Goal: Contribute content: Add original content to the website for others to see

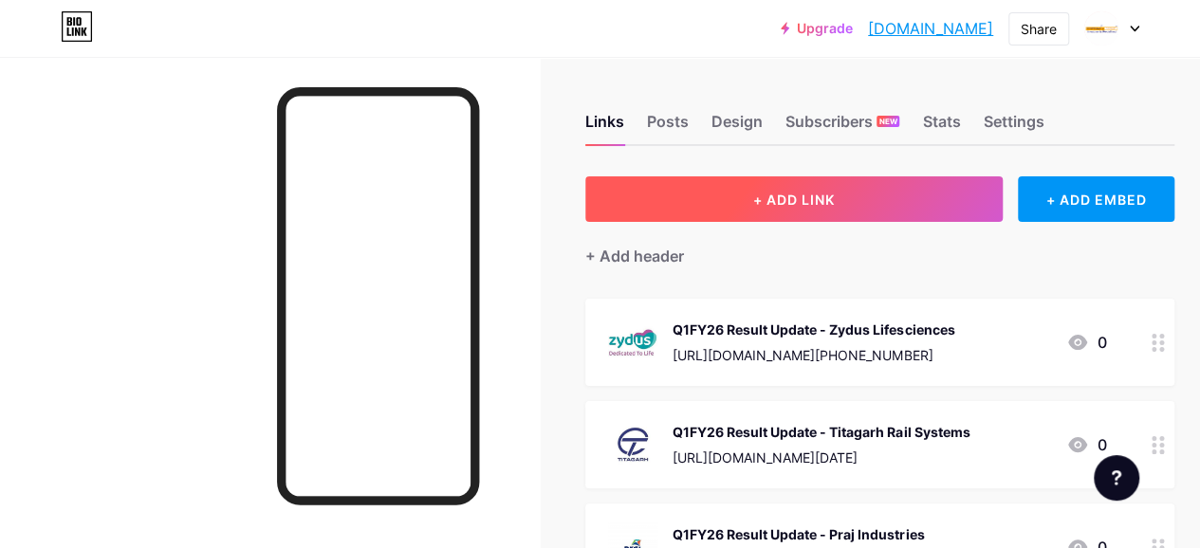
click at [765, 195] on span "+ ADD LINK" at bounding box center [794, 200] width 82 height 16
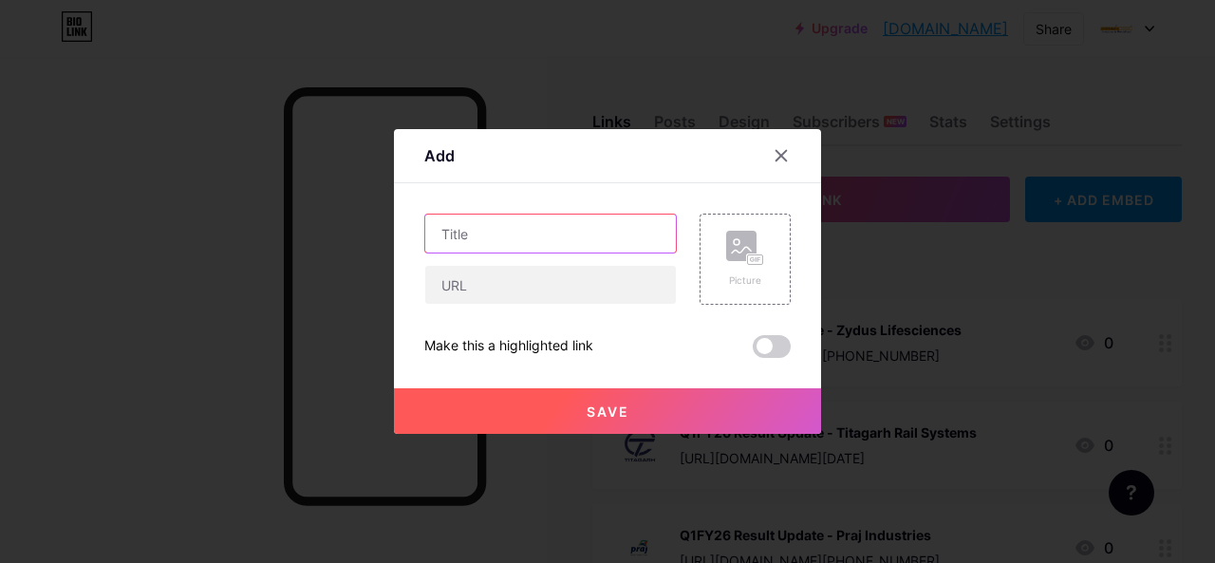
click at [428, 238] on input "text" at bounding box center [550, 233] width 250 height 38
paste input "CPI"
paste input "India Economy"
click at [467, 230] on input "CPI - India Economy" at bounding box center [550, 233] width 250 height 38
type input "CPI - India Economy"
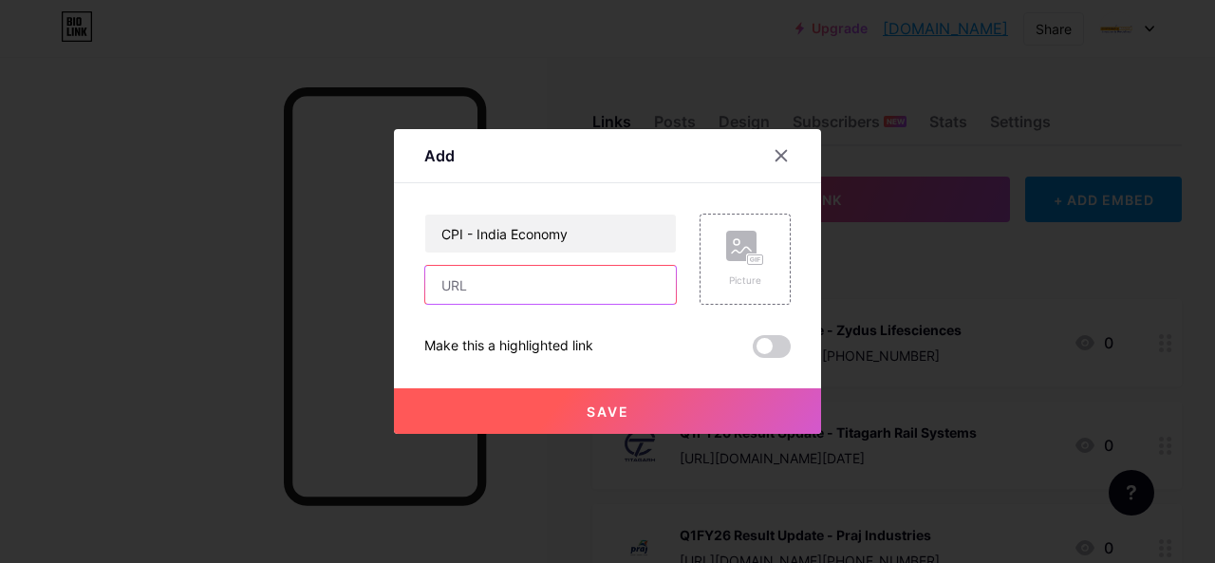
click at [488, 287] on input "text" at bounding box center [550, 285] width 250 height 38
paste input "[URL][DOMAIN_NAME][DATE]"
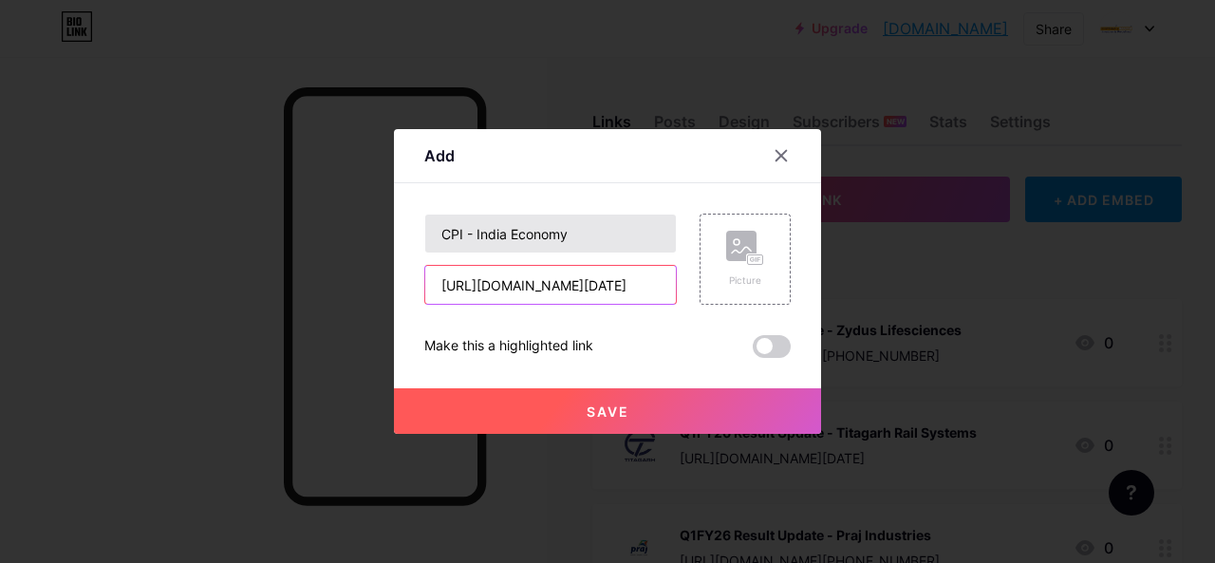
type input "[URL][DOMAIN_NAME][DATE]"
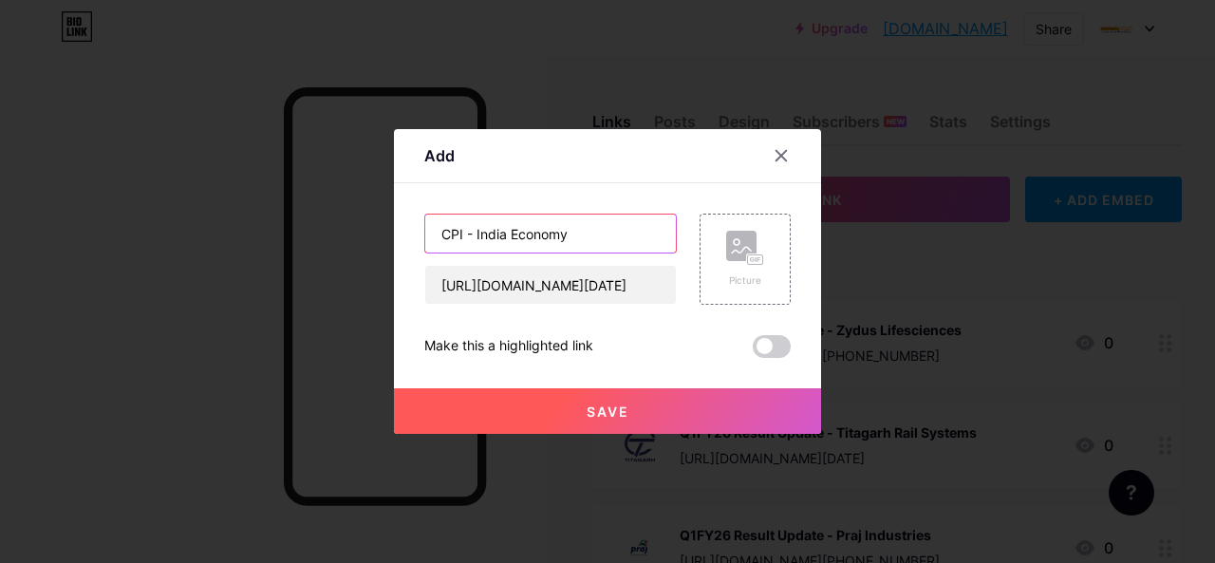
scroll to position [0, 0]
drag, startPoint x: 466, startPoint y: 234, endPoint x: 560, endPoint y: 232, distance: 94.0
click at [560, 232] on input "CPI - India Economy" at bounding box center [550, 233] width 250 height 38
click at [755, 278] on div "Picture" at bounding box center [745, 280] width 38 height 14
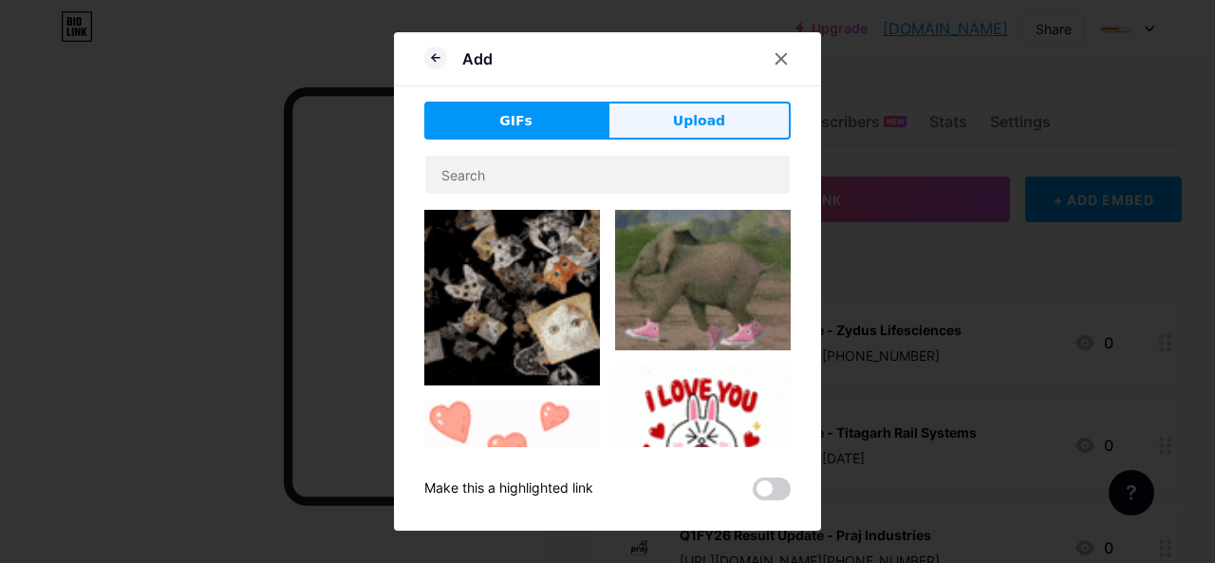
click at [677, 124] on span "Upload" at bounding box center [699, 121] width 52 height 20
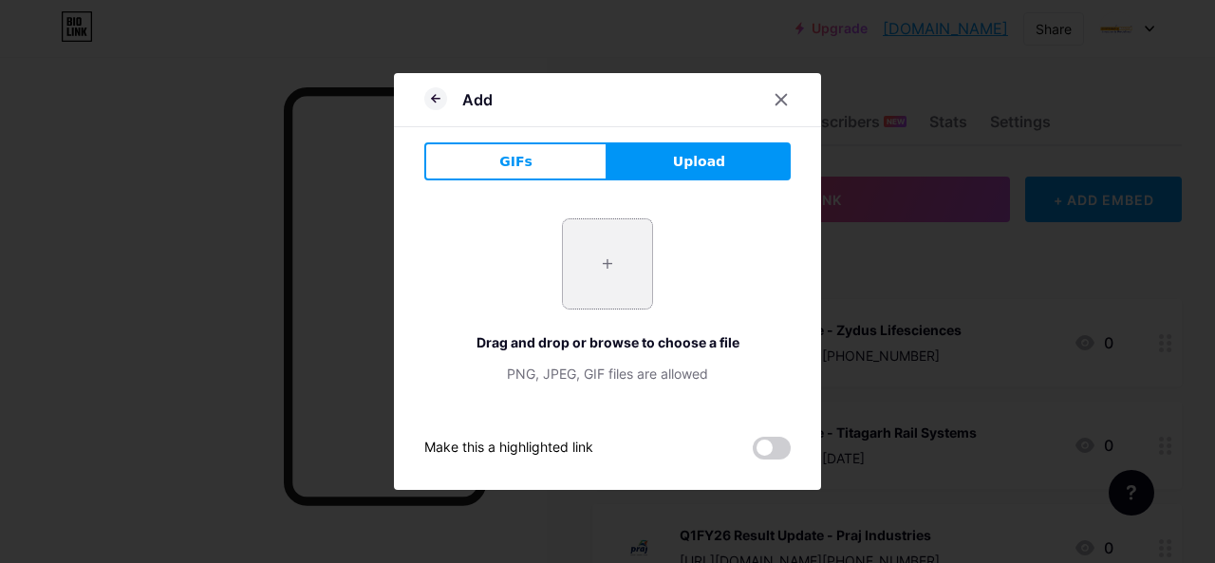
click at [579, 291] on input "file" at bounding box center [607, 263] width 89 height 89
type input "C:\fakepath\images (3).jpg"
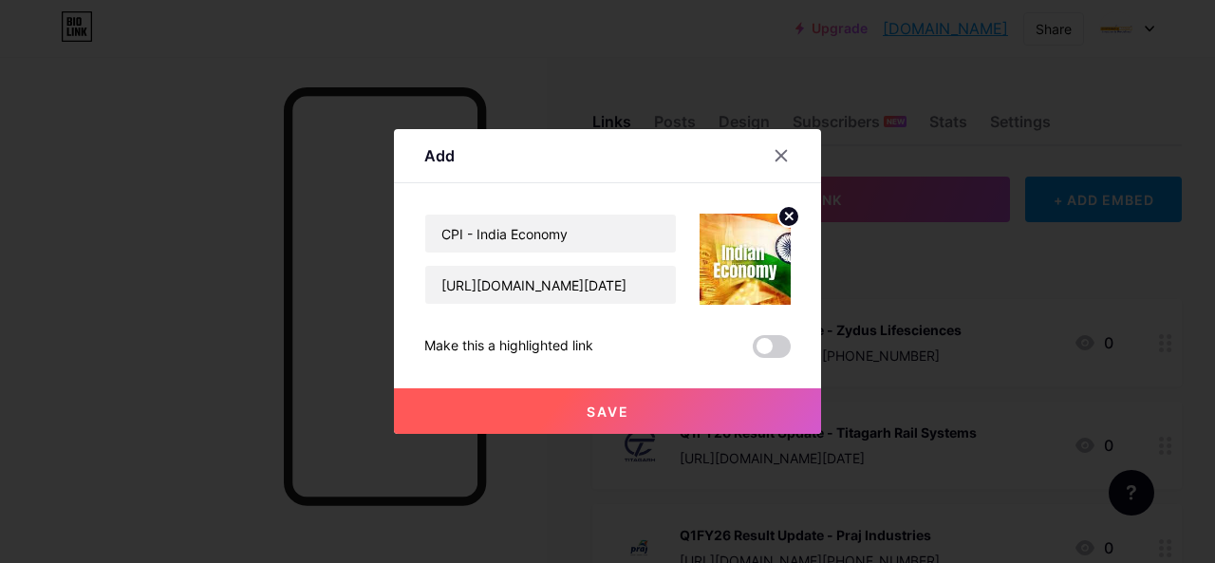
click at [656, 407] on button "Save" at bounding box center [607, 411] width 427 height 46
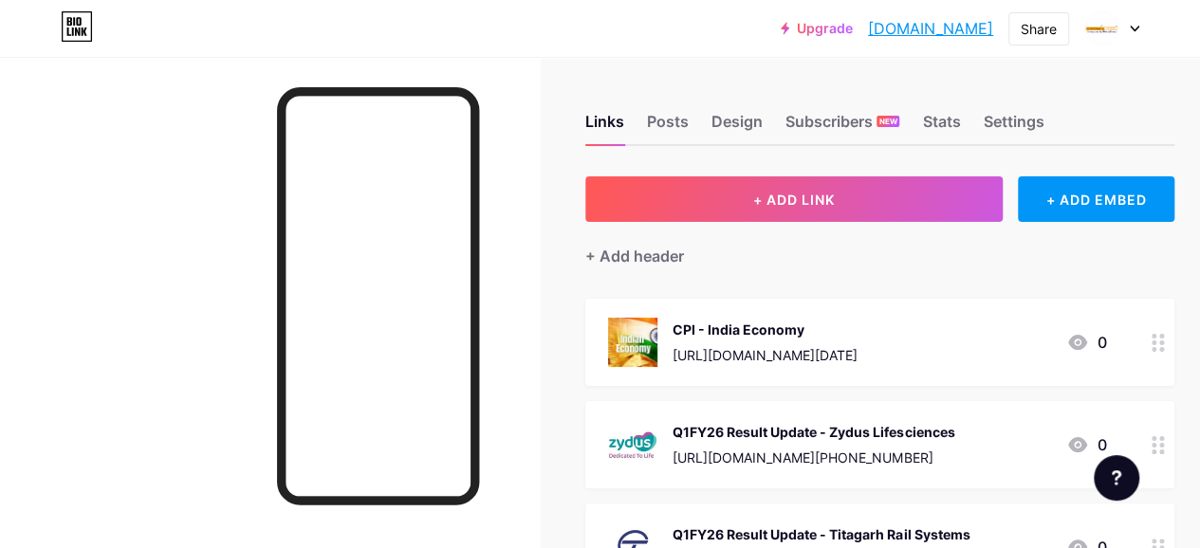
click at [774, 430] on div "Q1FY26 Result Update - Zydus Lifesciences" at bounding box center [814, 432] width 282 height 20
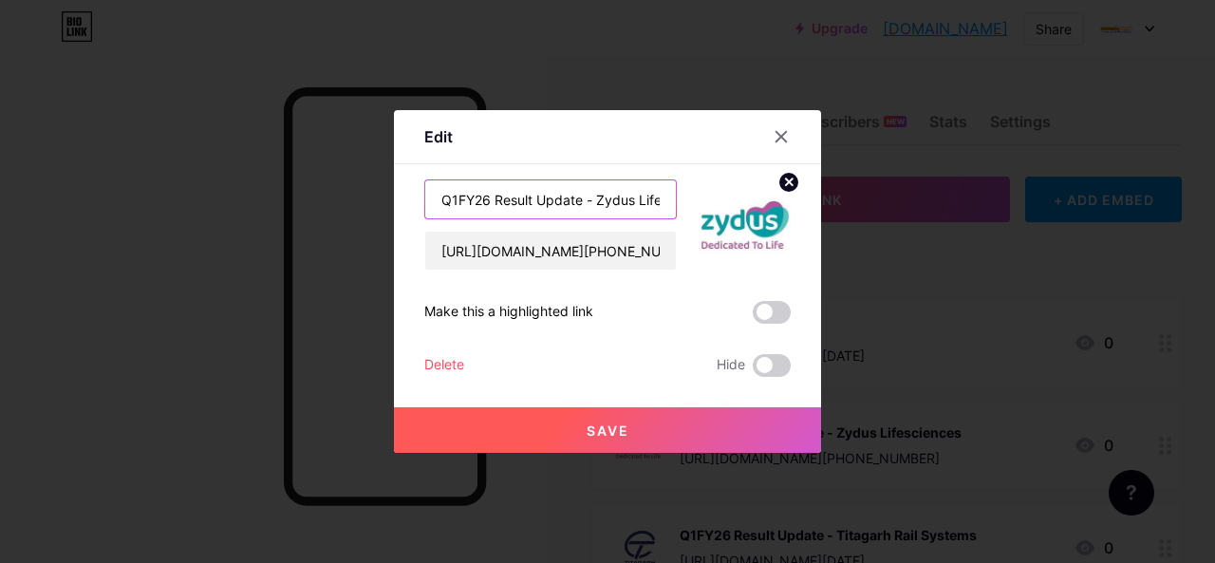
drag, startPoint x: 583, startPoint y: 198, endPoint x: 413, endPoint y: 189, distance: 170.1
click at [413, 189] on div "Edit Content YouTube Play YouTube video without leaving your page. ADD Vimeo Pl…" at bounding box center [607, 281] width 427 height 343
click at [782, 128] on div at bounding box center [781, 137] width 34 height 34
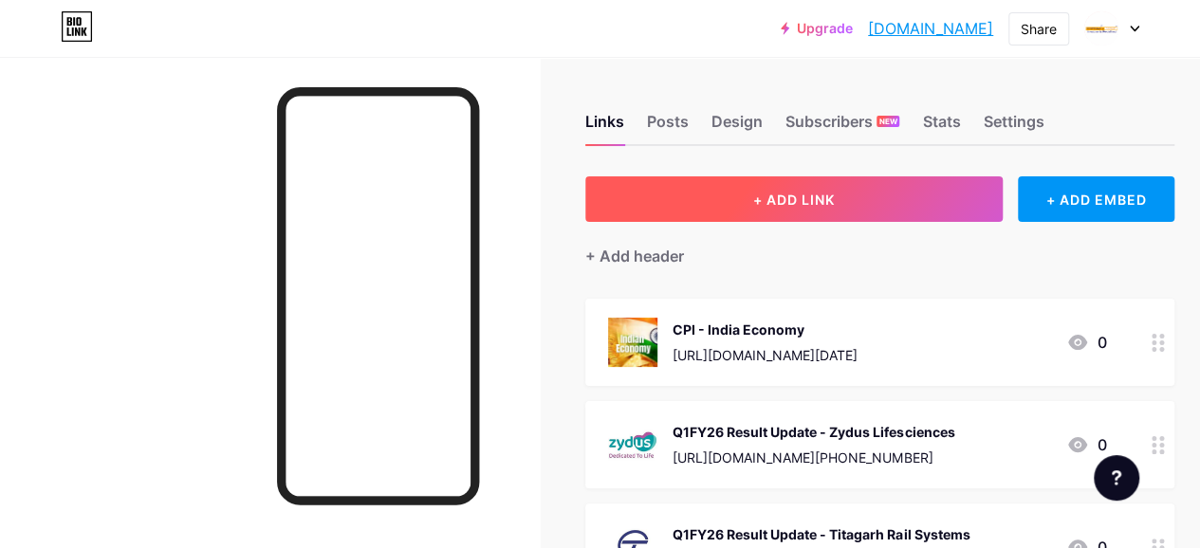
click at [753, 183] on button "+ ADD LINK" at bounding box center [793, 199] width 417 height 46
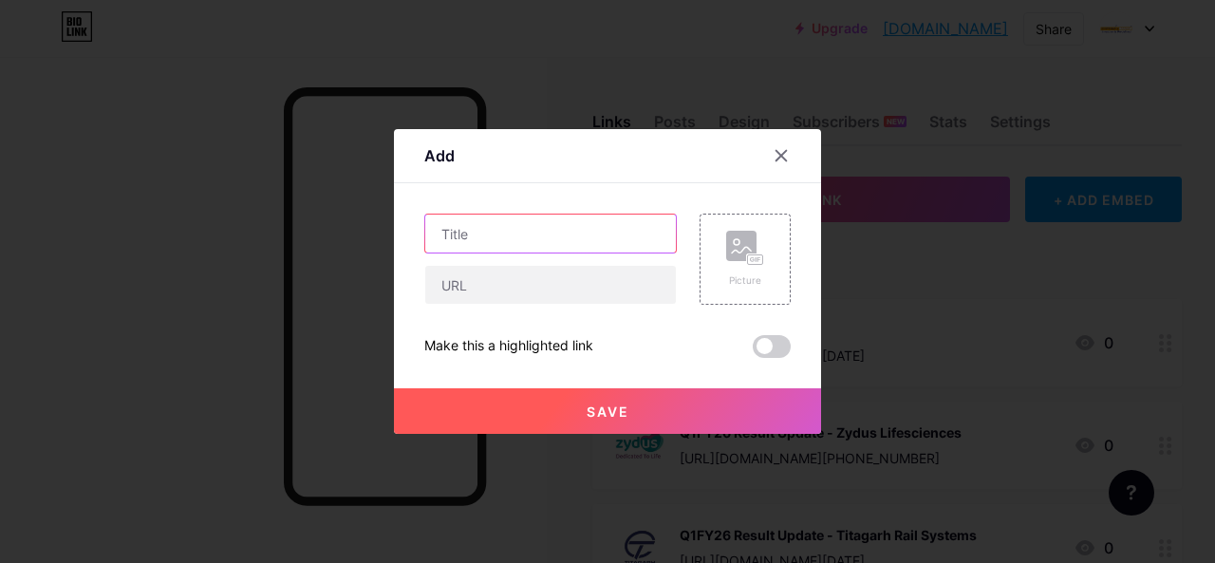
click at [474, 226] on input "text" at bounding box center [550, 233] width 250 height 38
paste input "Q1FY26 Result Update -"
paste input "Hindalco Industries"
type input "Q1FY26 Result Update - Hindalco Industries"
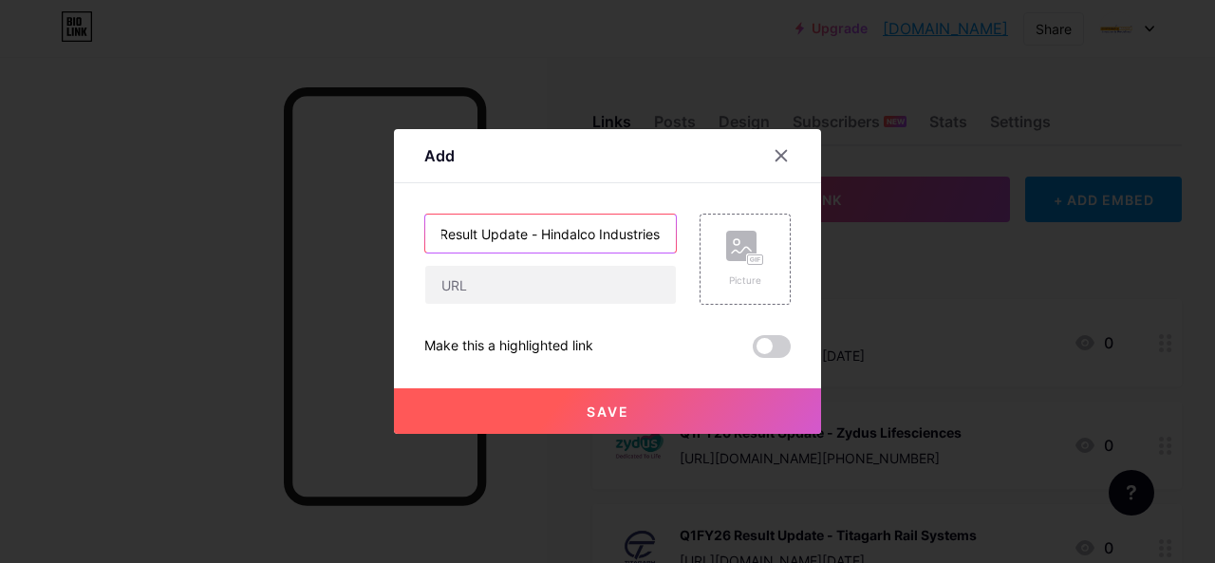
scroll to position [0, 0]
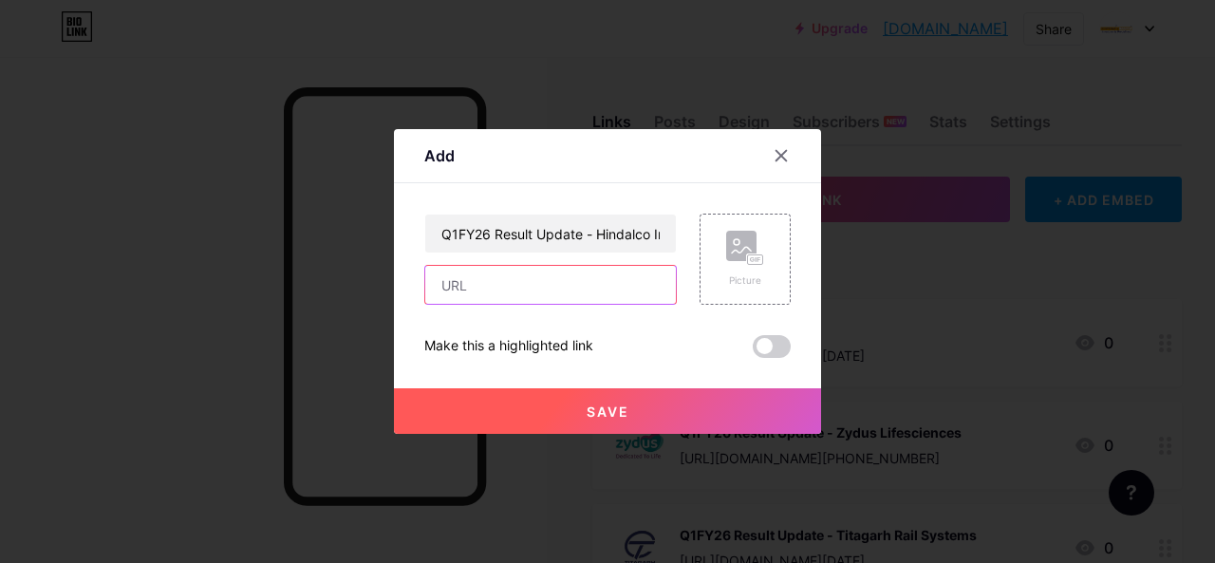
click at [491, 279] on input "text" at bounding box center [550, 285] width 250 height 38
paste input "[URL][DOMAIN_NAME][PHONE_NUMBER]"
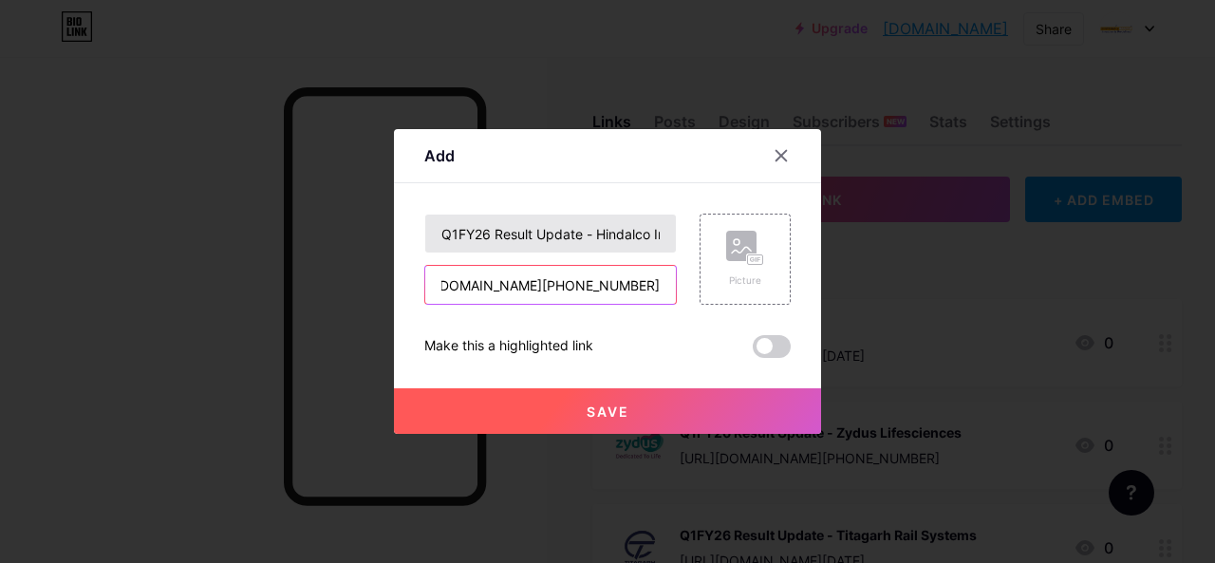
type input "[URL][DOMAIN_NAME][PHONE_NUMBER]"
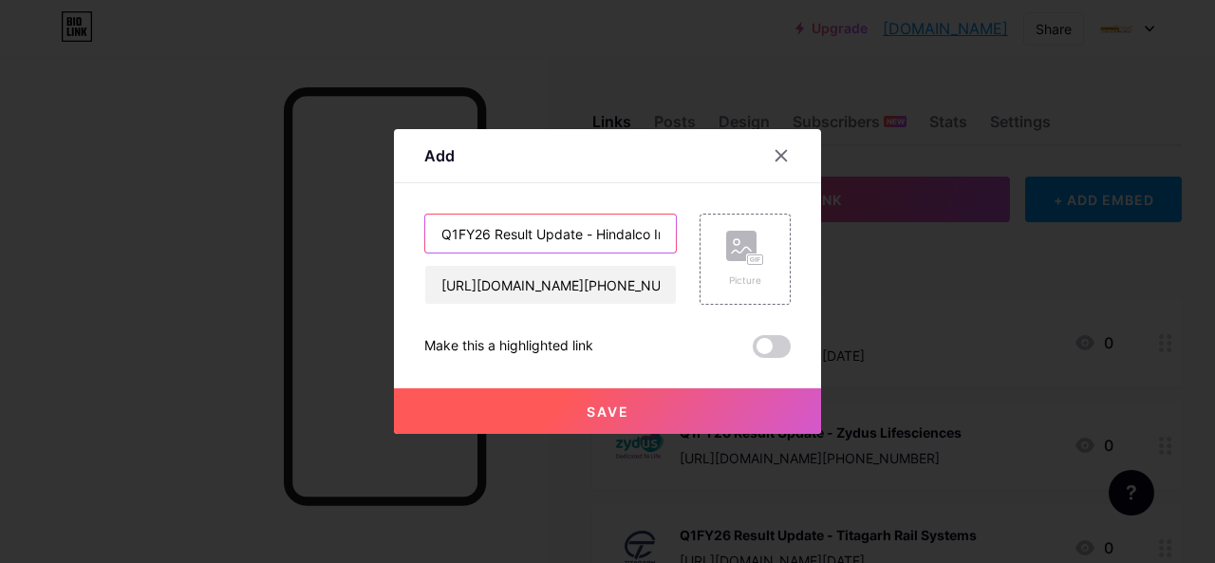
scroll to position [0, 56]
drag, startPoint x: 591, startPoint y: 232, endPoint x: 674, endPoint y: 232, distance: 82.5
click at [674, 232] on div "Q1FY26 Result Update - Hindalco Industries [URL][DOMAIN_NAME][PHONE_NUMBER] Pic…" at bounding box center [607, 258] width 366 height 91
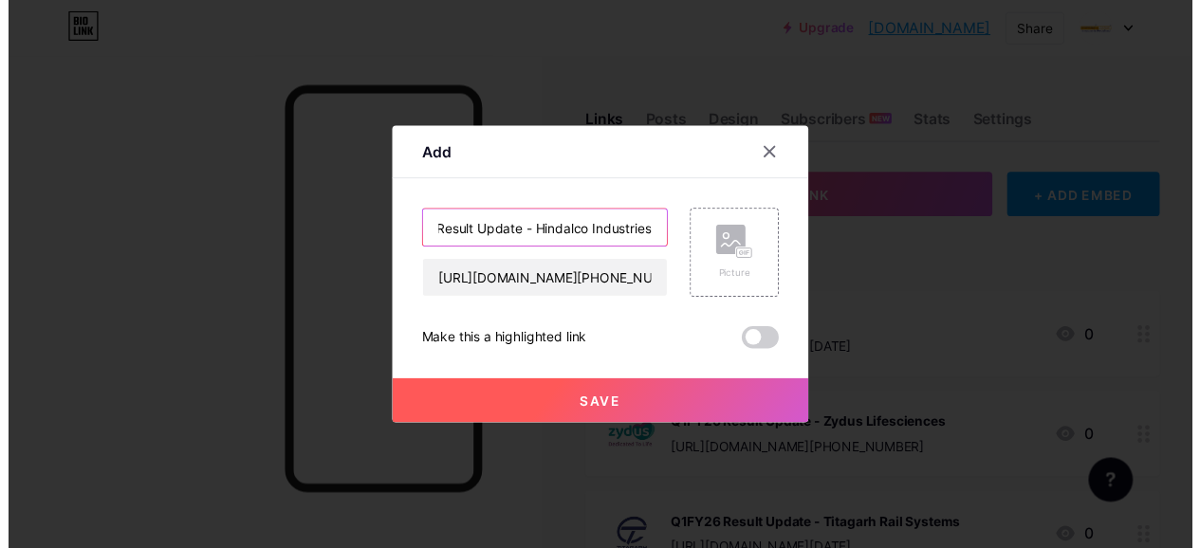
scroll to position [0, 0]
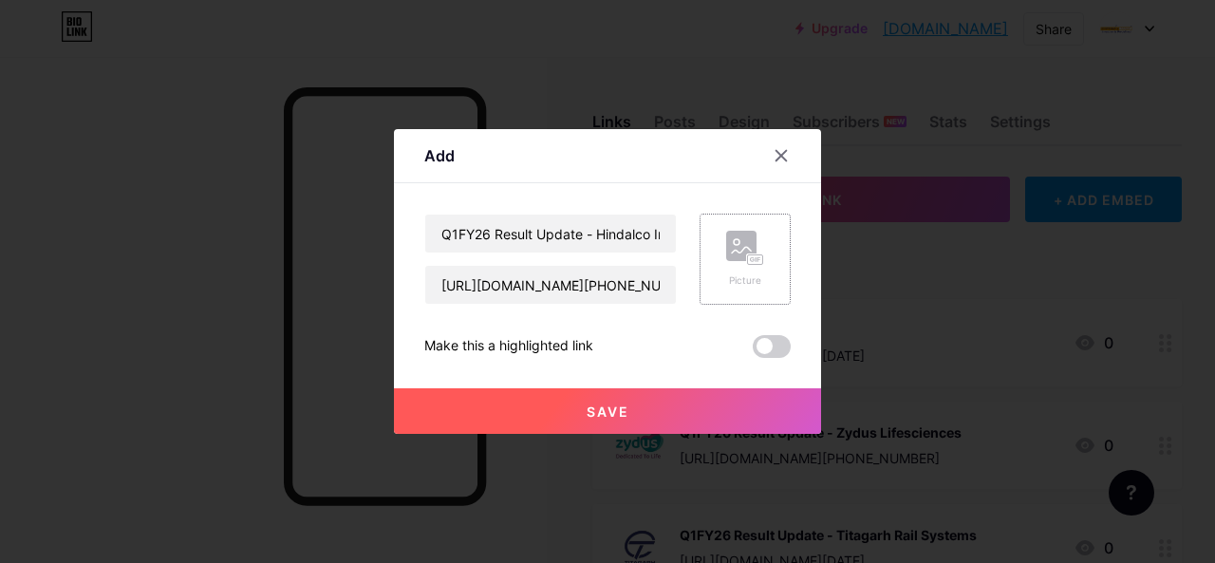
click at [764, 270] on div "Picture" at bounding box center [744, 258] width 91 height 91
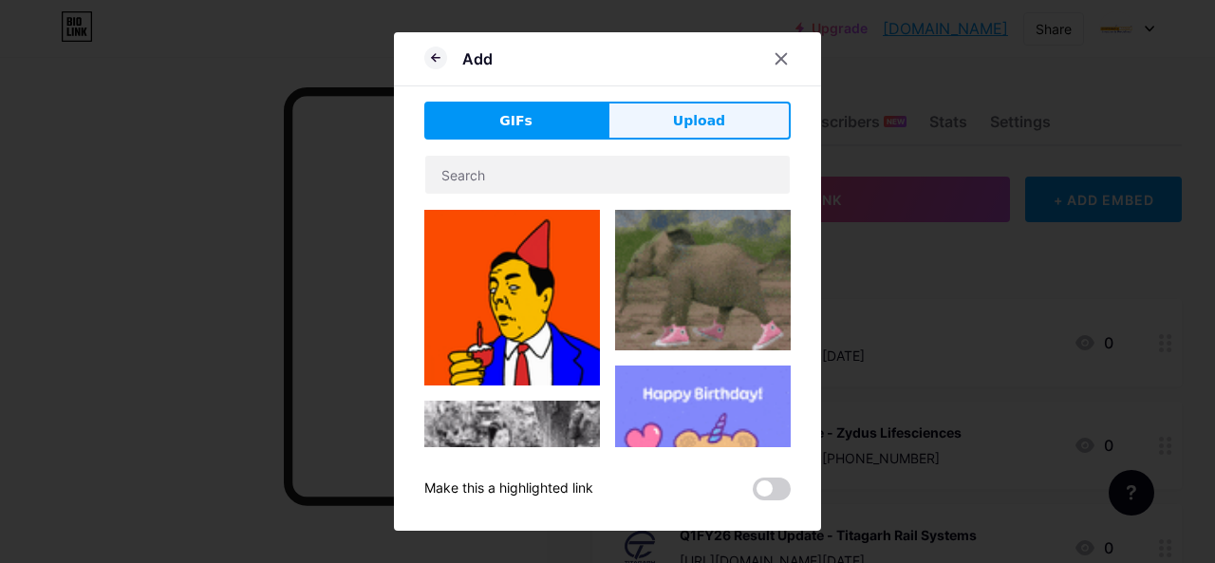
click at [693, 126] on span "Upload" at bounding box center [699, 121] width 52 height 20
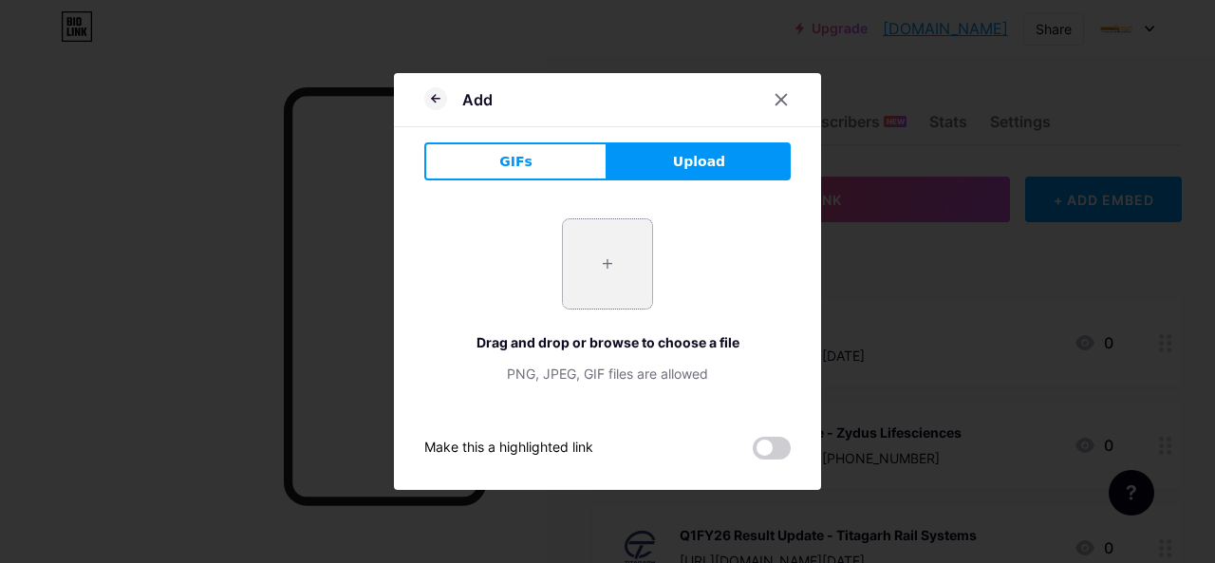
click at [605, 255] on input "file" at bounding box center [607, 263] width 89 height 89
type input "C:\fakepath\Hindalco.jpg"
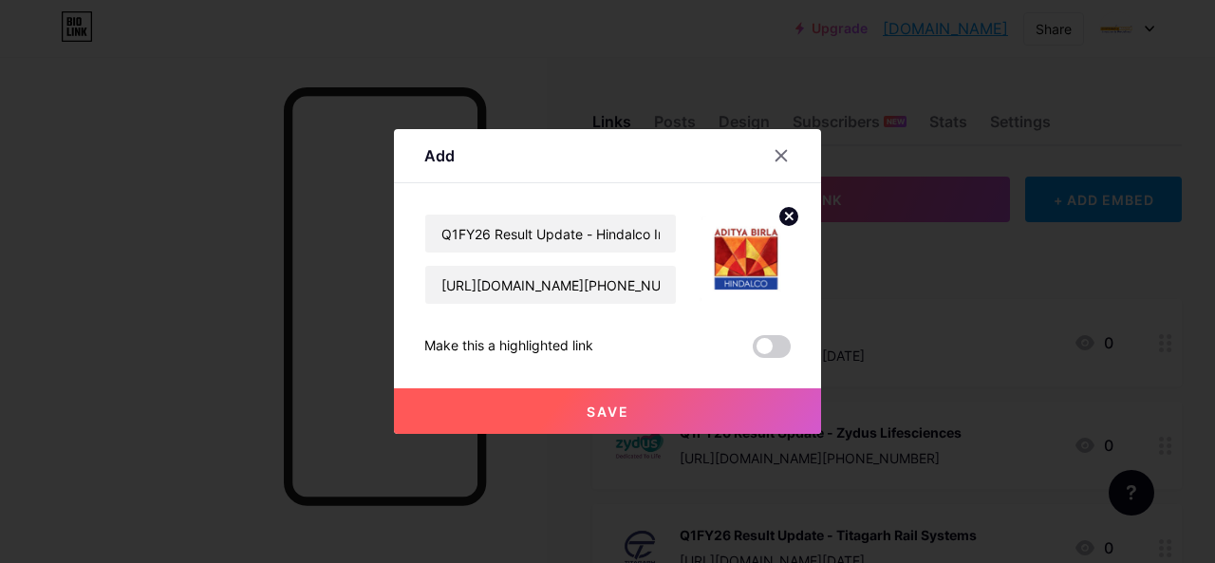
click at [628, 417] on button "Save" at bounding box center [607, 411] width 427 height 46
